Goal: Information Seeking & Learning: Learn about a topic

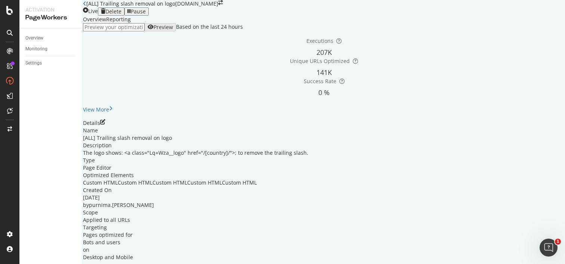
click at [146, 15] on div "Pause" at bounding box center [138, 12] width 15 height 6
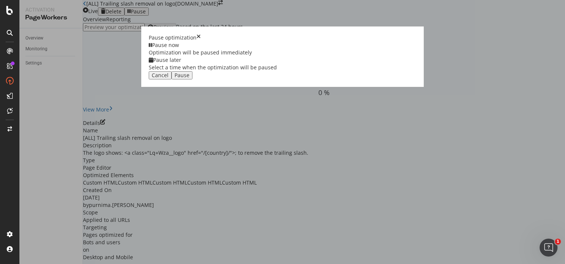
click at [189, 78] on div "Pause" at bounding box center [181, 75] width 15 height 6
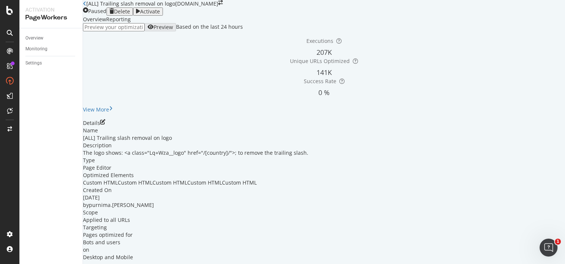
scroll to position [45, 0]
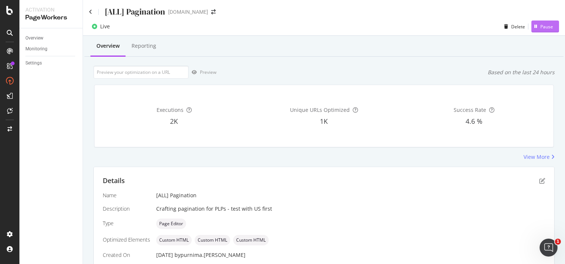
click at [547, 26] on div "Pause" at bounding box center [546, 27] width 13 height 6
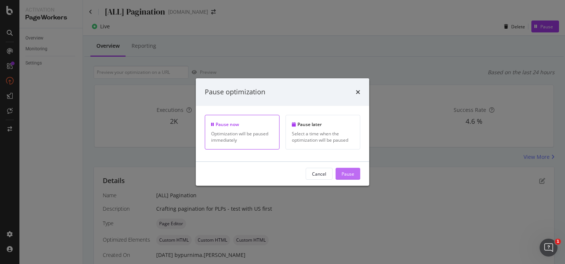
click at [351, 173] on div "Pause" at bounding box center [347, 174] width 13 height 6
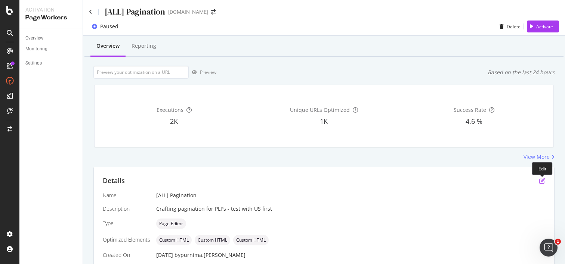
click at [543, 181] on icon "pen-to-square" at bounding box center [542, 181] width 6 height 6
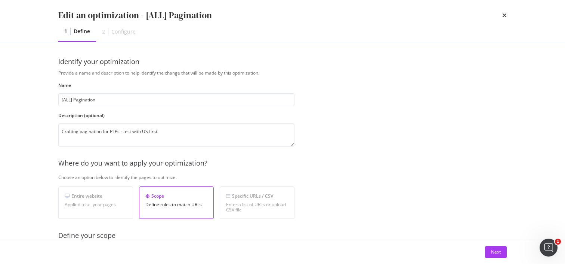
scroll to position [133, 0]
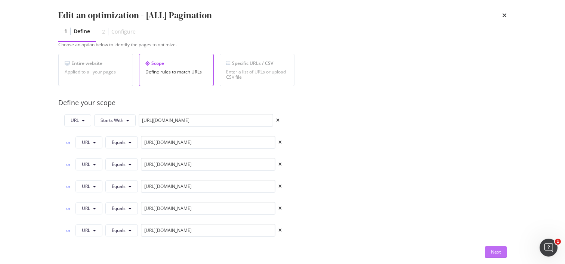
click at [499, 250] on div "Next" at bounding box center [496, 252] width 10 height 6
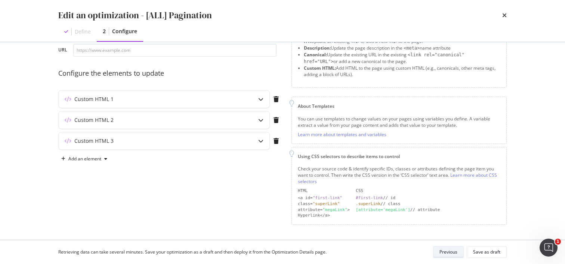
scroll to position [44, 0]
click at [259, 140] on icon "modal" at bounding box center [260, 142] width 5 height 5
